Goal: Information Seeking & Learning: Learn about a topic

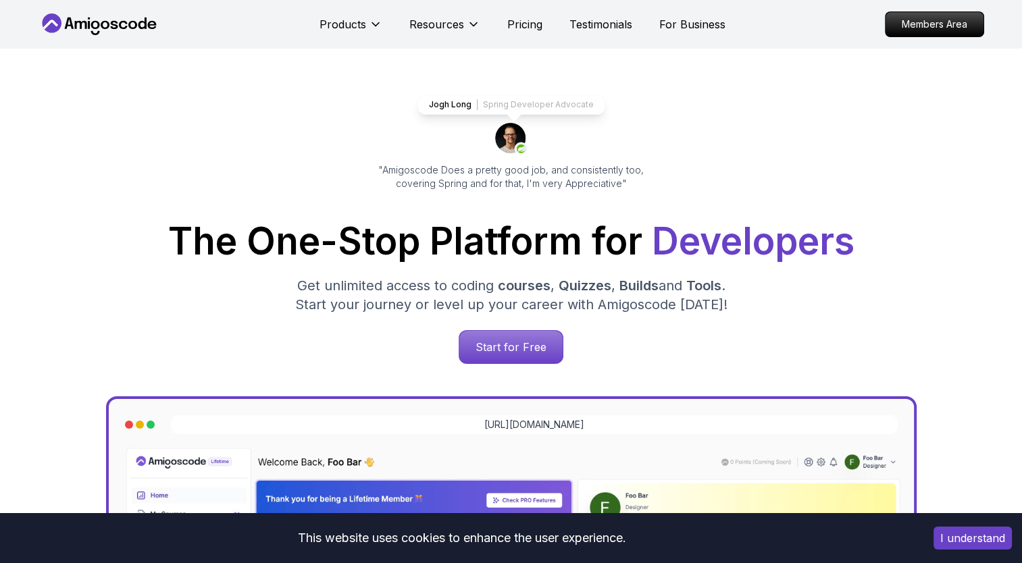
scroll to position [40, 0]
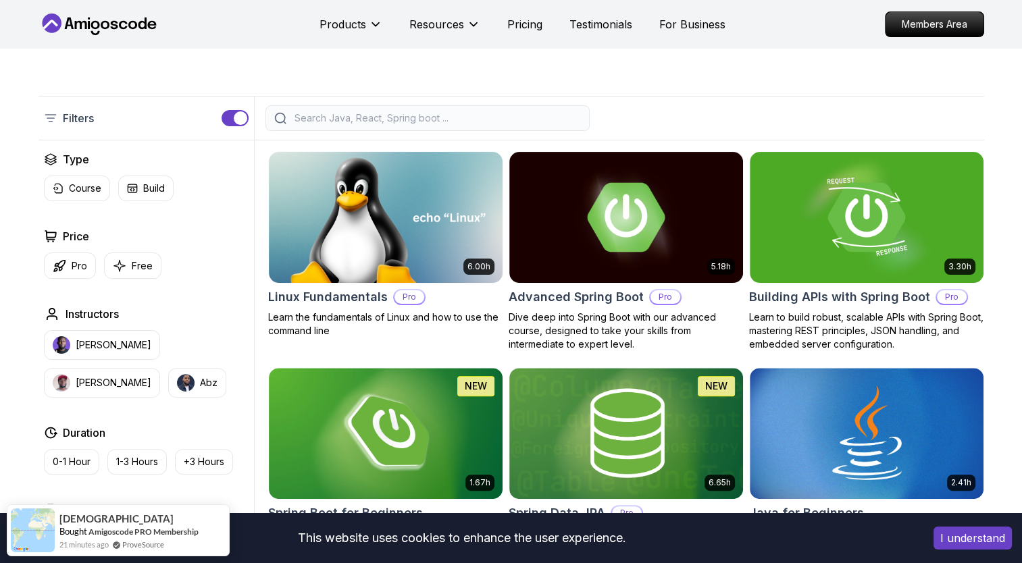
scroll to position [234, 0]
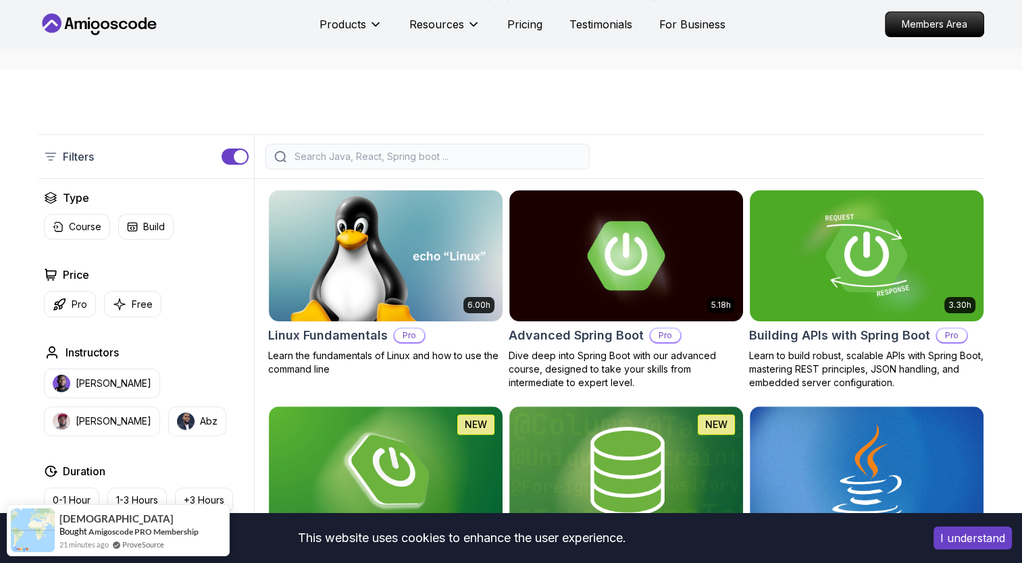
click at [856, 211] on img at bounding box center [866, 255] width 245 height 137
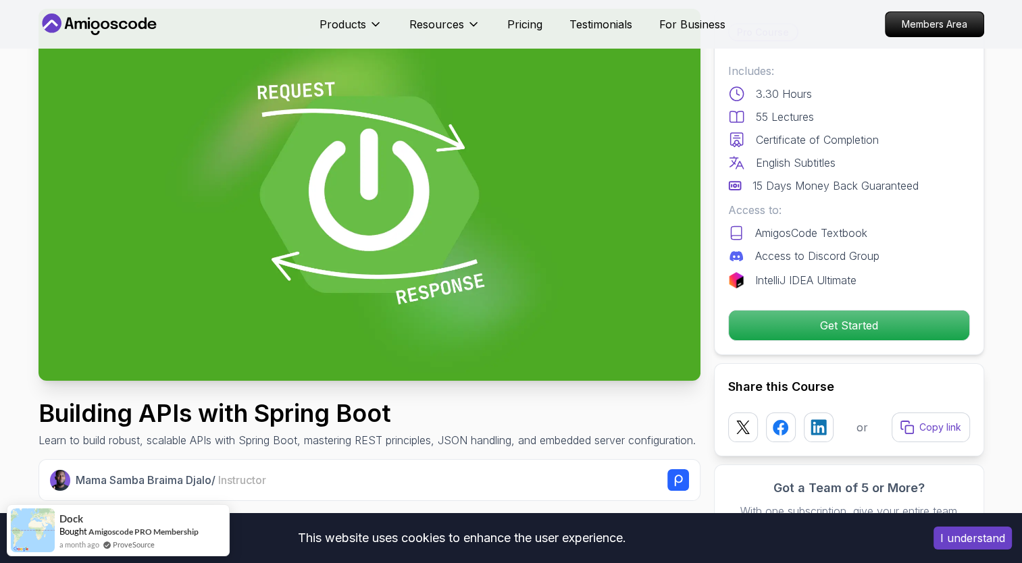
scroll to position [72, 0]
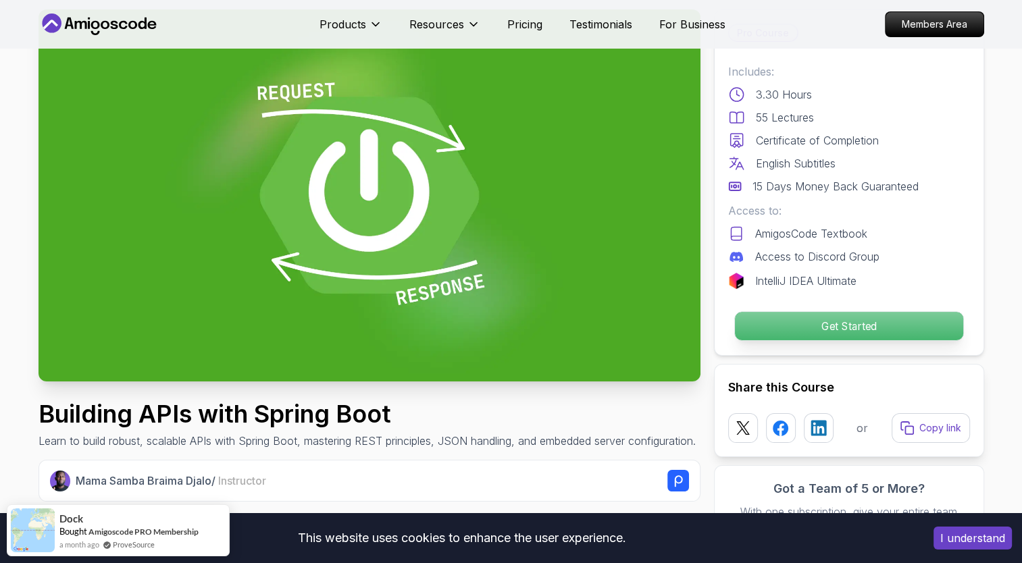
click at [789, 320] on p "Get Started" at bounding box center [848, 326] width 228 height 28
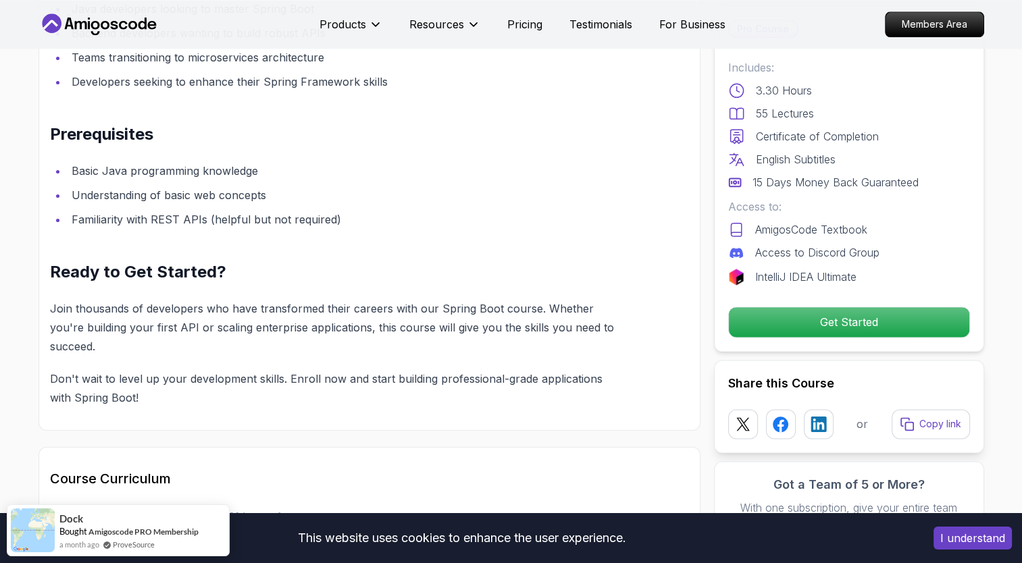
scroll to position [1568, 0]
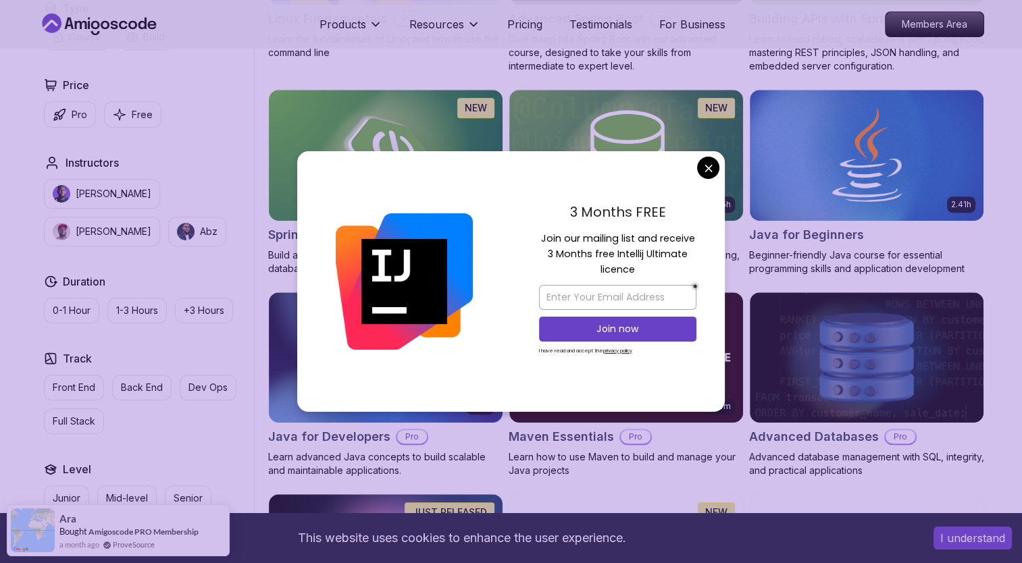
scroll to position [552, 0]
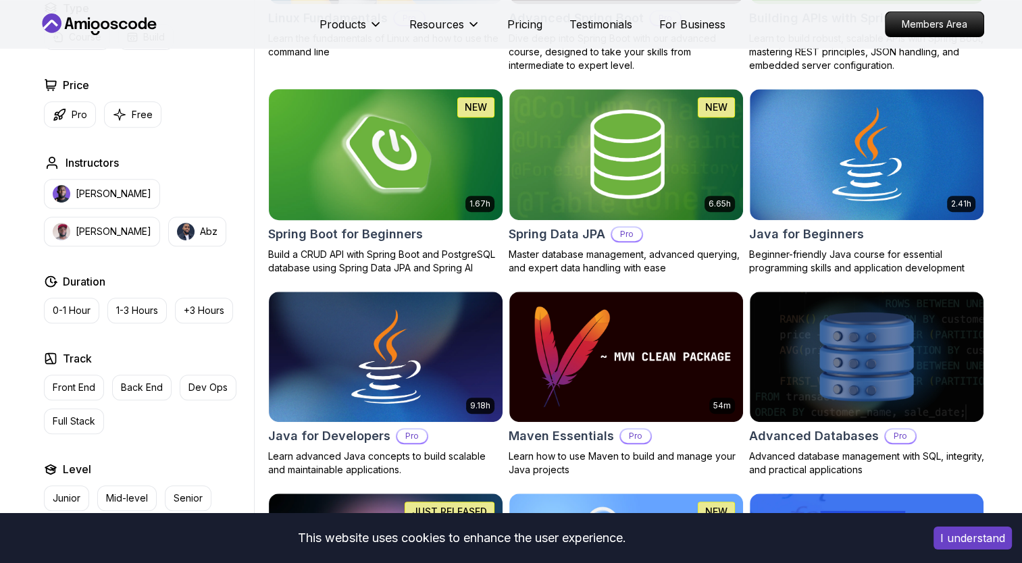
click at [453, 157] on img at bounding box center [385, 154] width 245 height 137
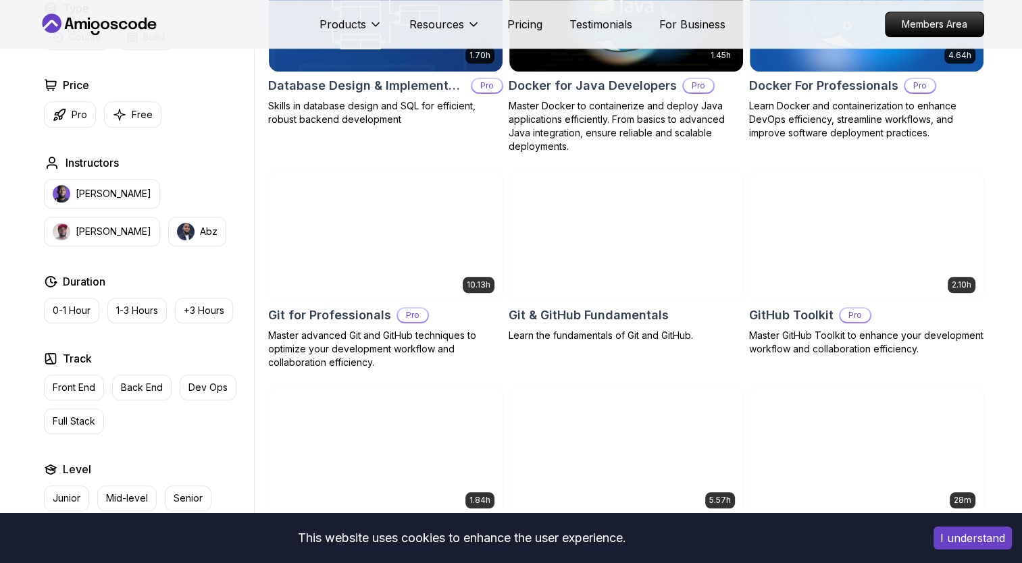
scroll to position [1307, 0]
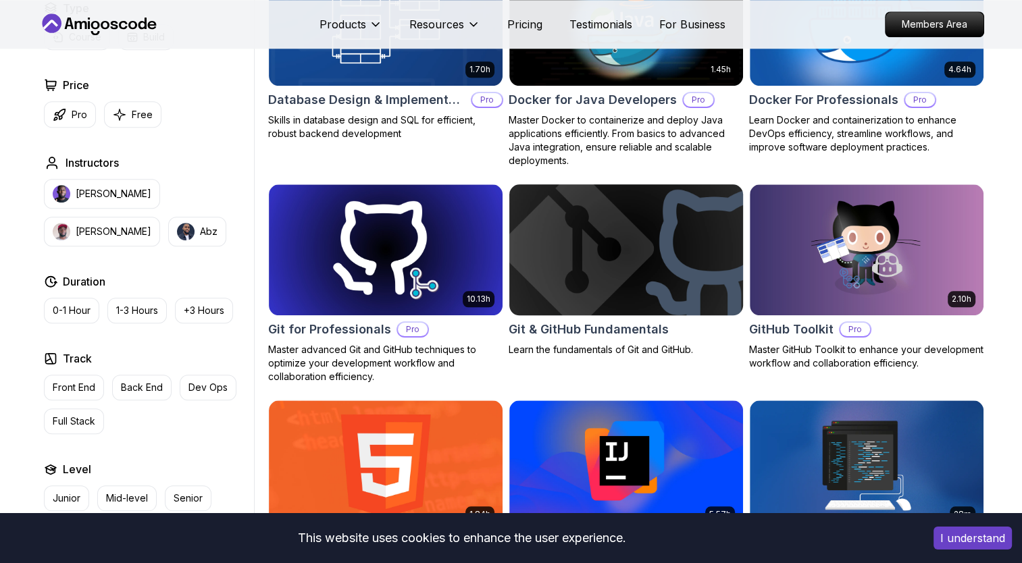
click at [627, 211] on img at bounding box center [625, 249] width 245 height 137
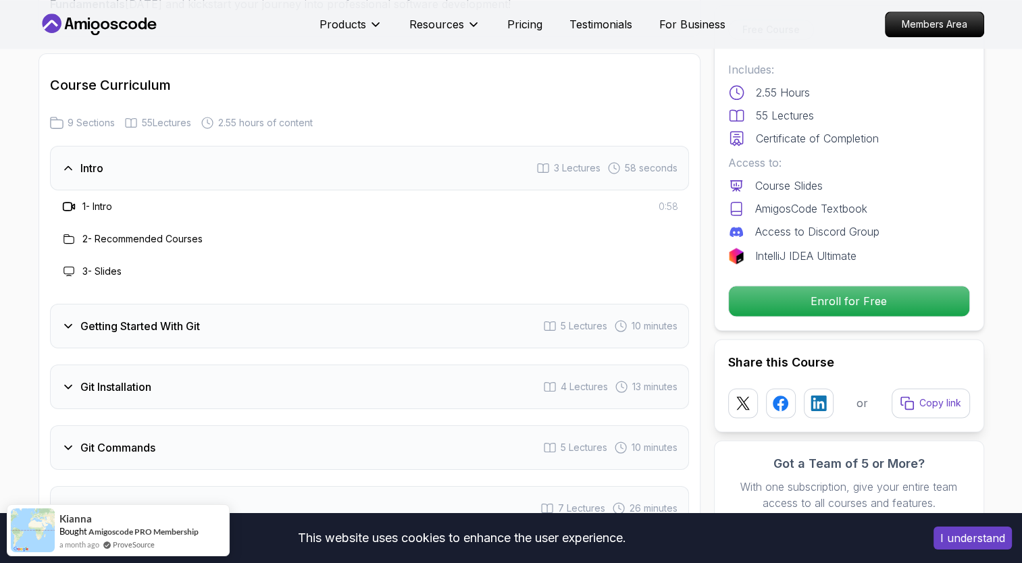
scroll to position [1613, 0]
click at [194, 330] on h3 "Getting Started With Git" at bounding box center [140, 326] width 120 height 16
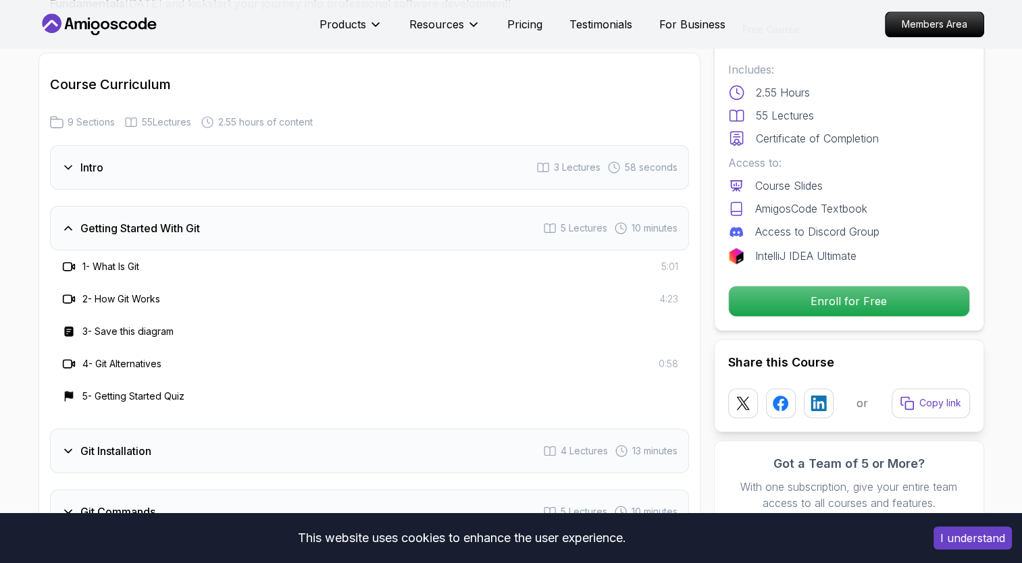
click at [193, 220] on h3 "Getting Started With Git" at bounding box center [140, 228] width 120 height 16
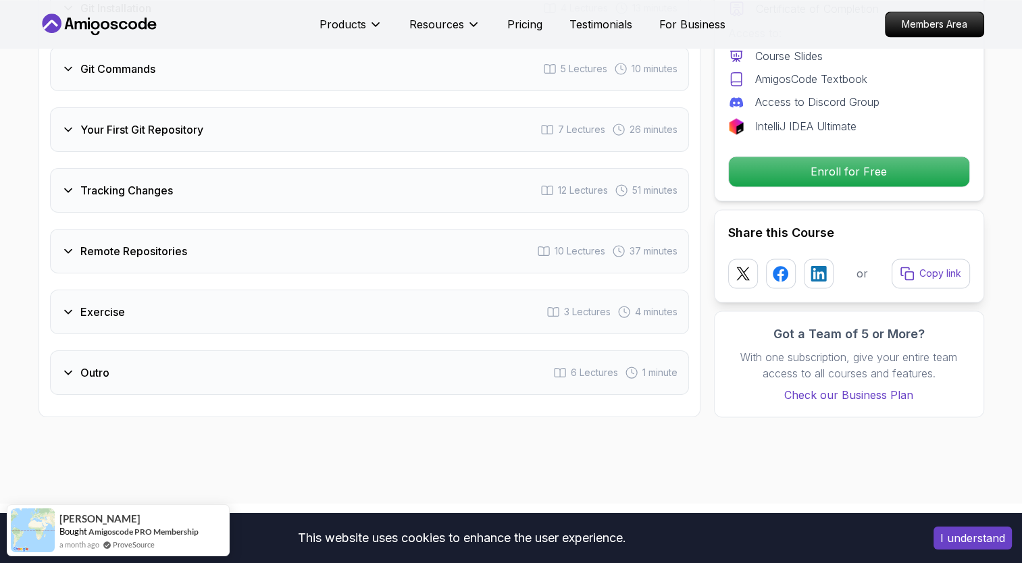
scroll to position [1916, 0]
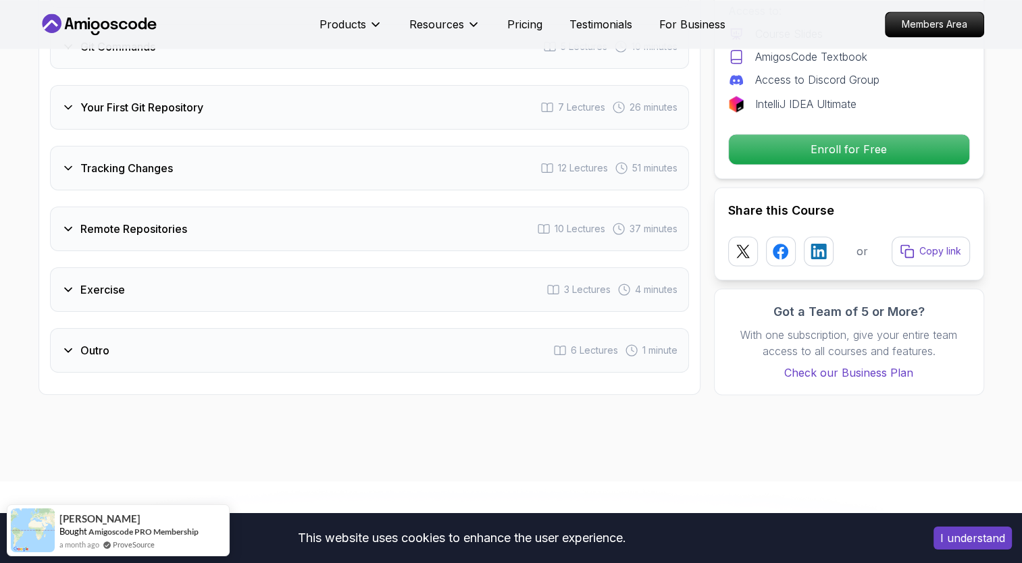
click at [114, 160] on h3 "Tracking Changes" at bounding box center [126, 168] width 93 height 16
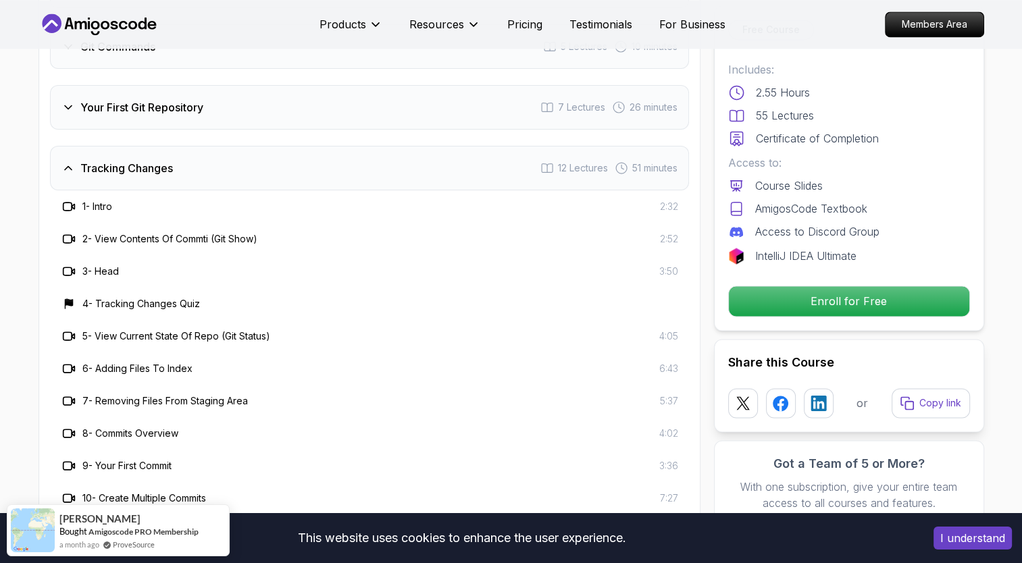
click at [114, 165] on h3 "Tracking Changes" at bounding box center [126, 168] width 93 height 16
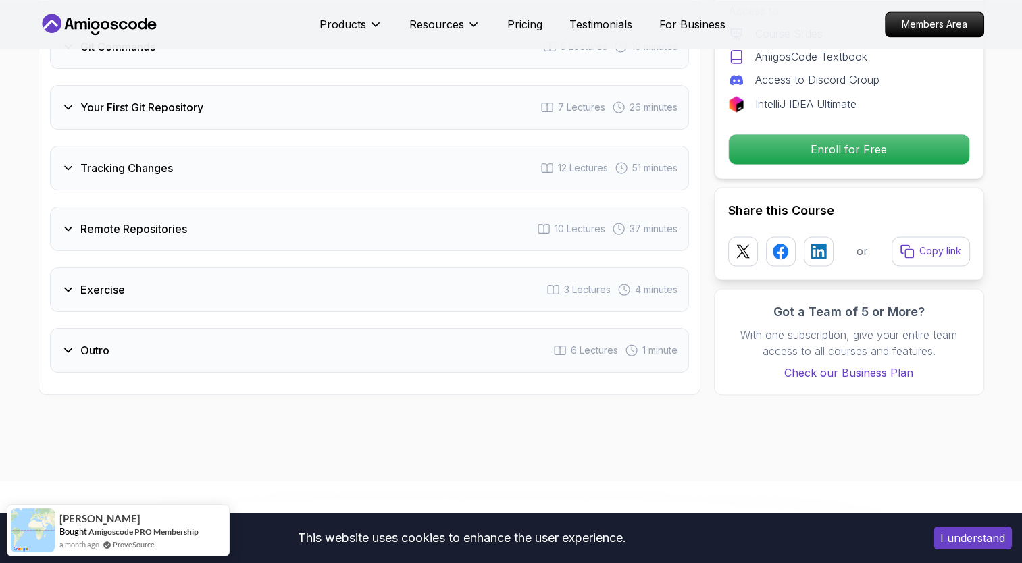
click at [118, 223] on h3 "Remote Repositories" at bounding box center [133, 229] width 107 height 16
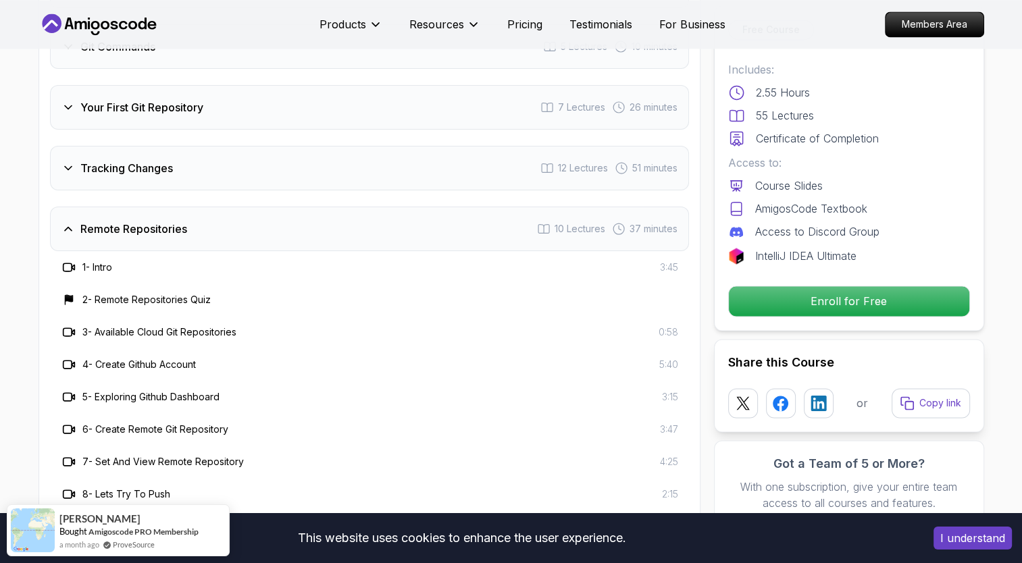
click at [118, 223] on h3 "Remote Repositories" at bounding box center [133, 229] width 107 height 16
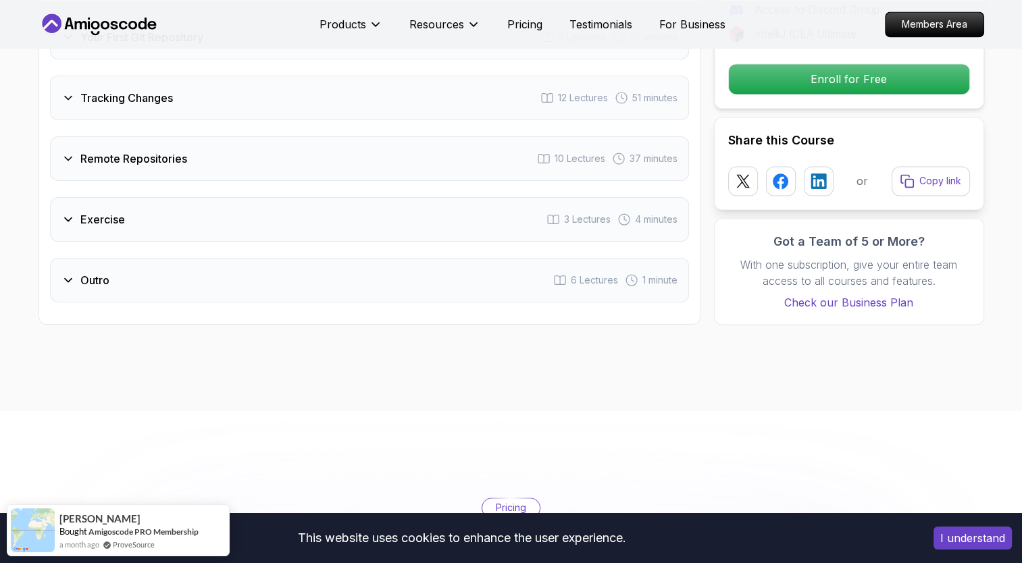
scroll to position [1986, 0]
click at [118, 223] on h3 "Exercise" at bounding box center [102, 220] width 45 height 16
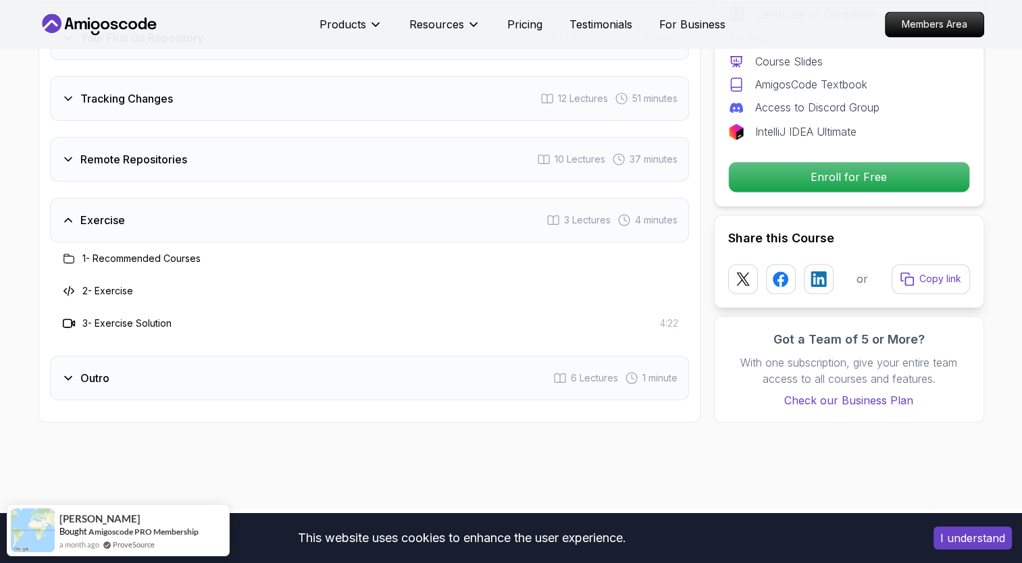
click at [118, 223] on h3 "Exercise" at bounding box center [102, 220] width 45 height 16
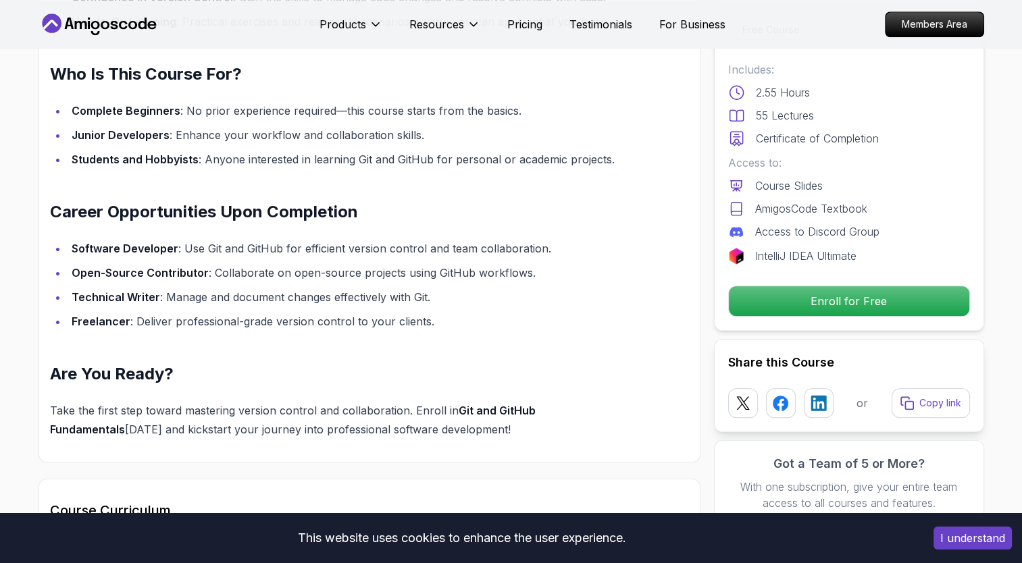
scroll to position [1163, 0]
